Goal: Task Accomplishment & Management: Manage account settings

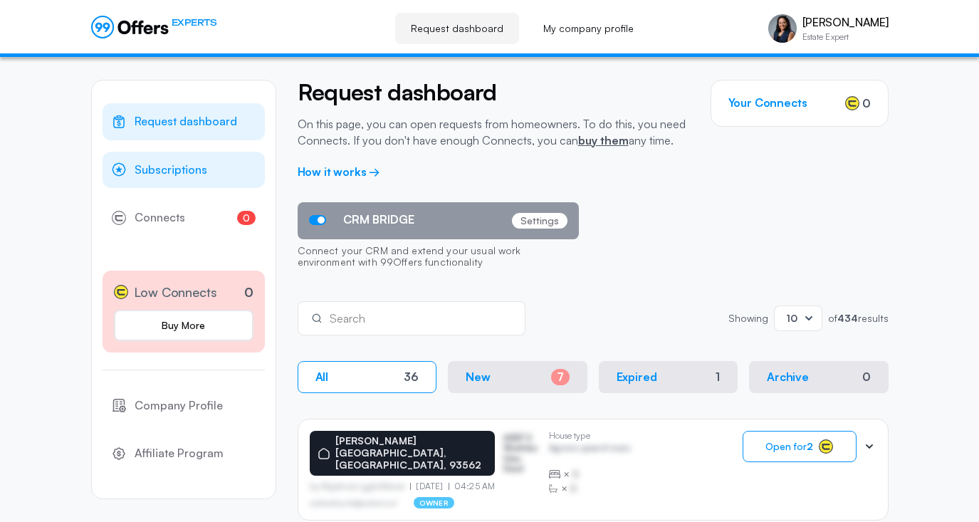
click at [170, 170] on span "Subscriptions" at bounding box center [171, 170] width 73 height 19
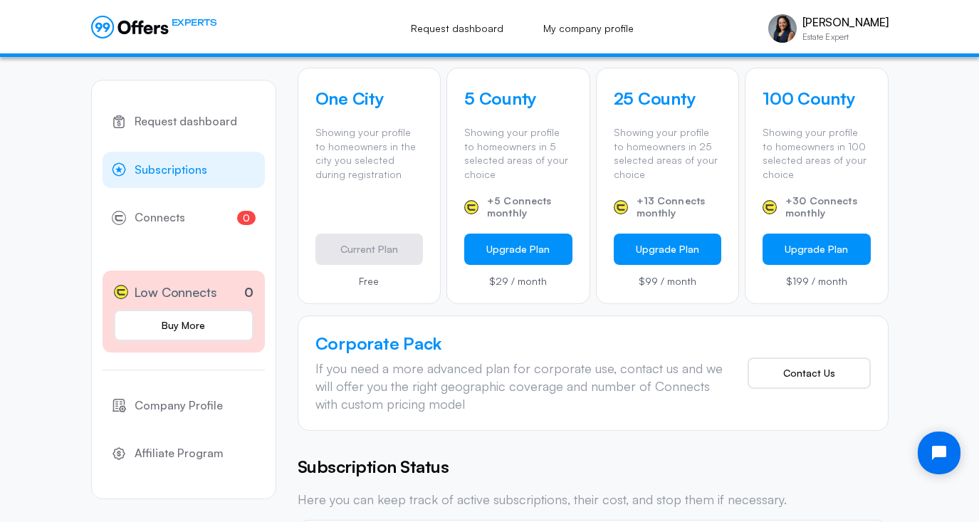
scroll to position [560, 0]
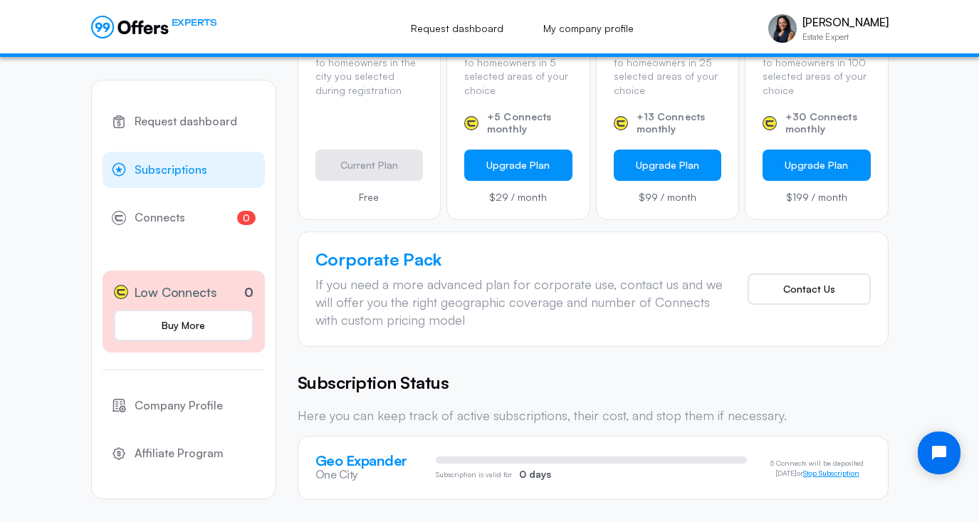
click at [836, 473] on button "Stop Subscription" at bounding box center [831, 473] width 56 height 9
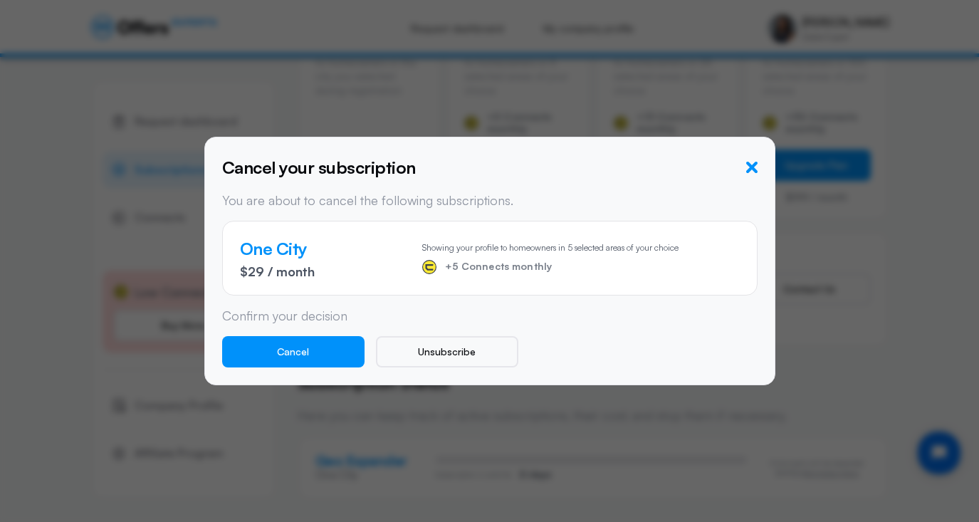
click at [748, 166] on icon "button" at bounding box center [751, 167] width 11 height 11
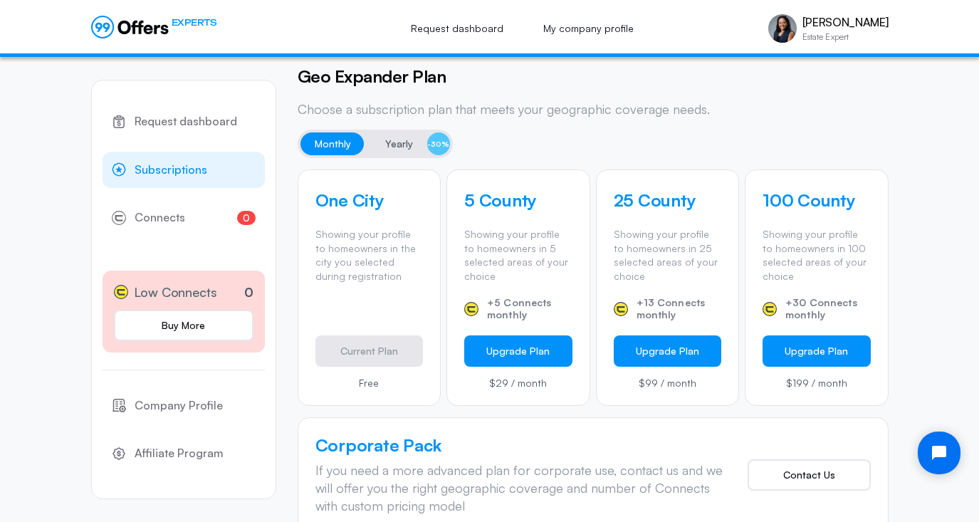
scroll to position [0, 0]
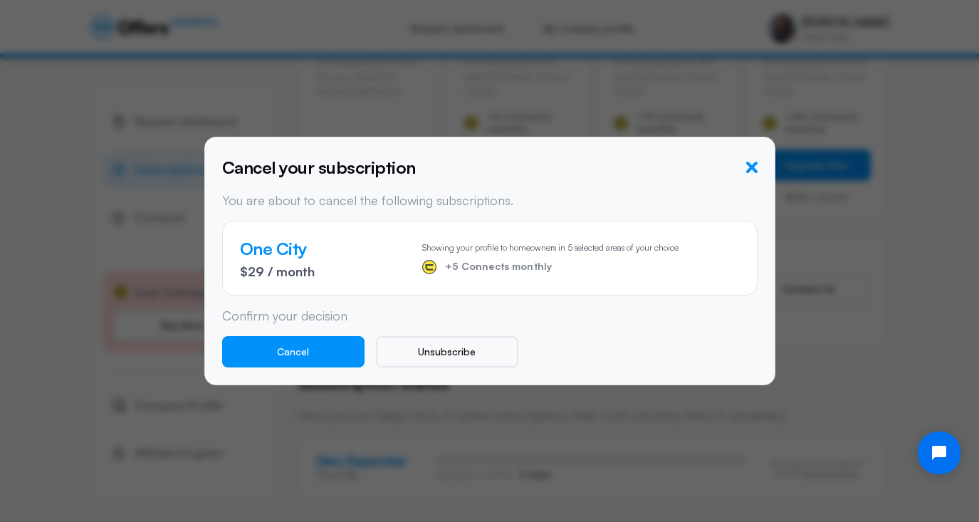
click at [747, 165] on icon "button" at bounding box center [751, 167] width 11 height 11
